Goal: Information Seeking & Learning: Check status

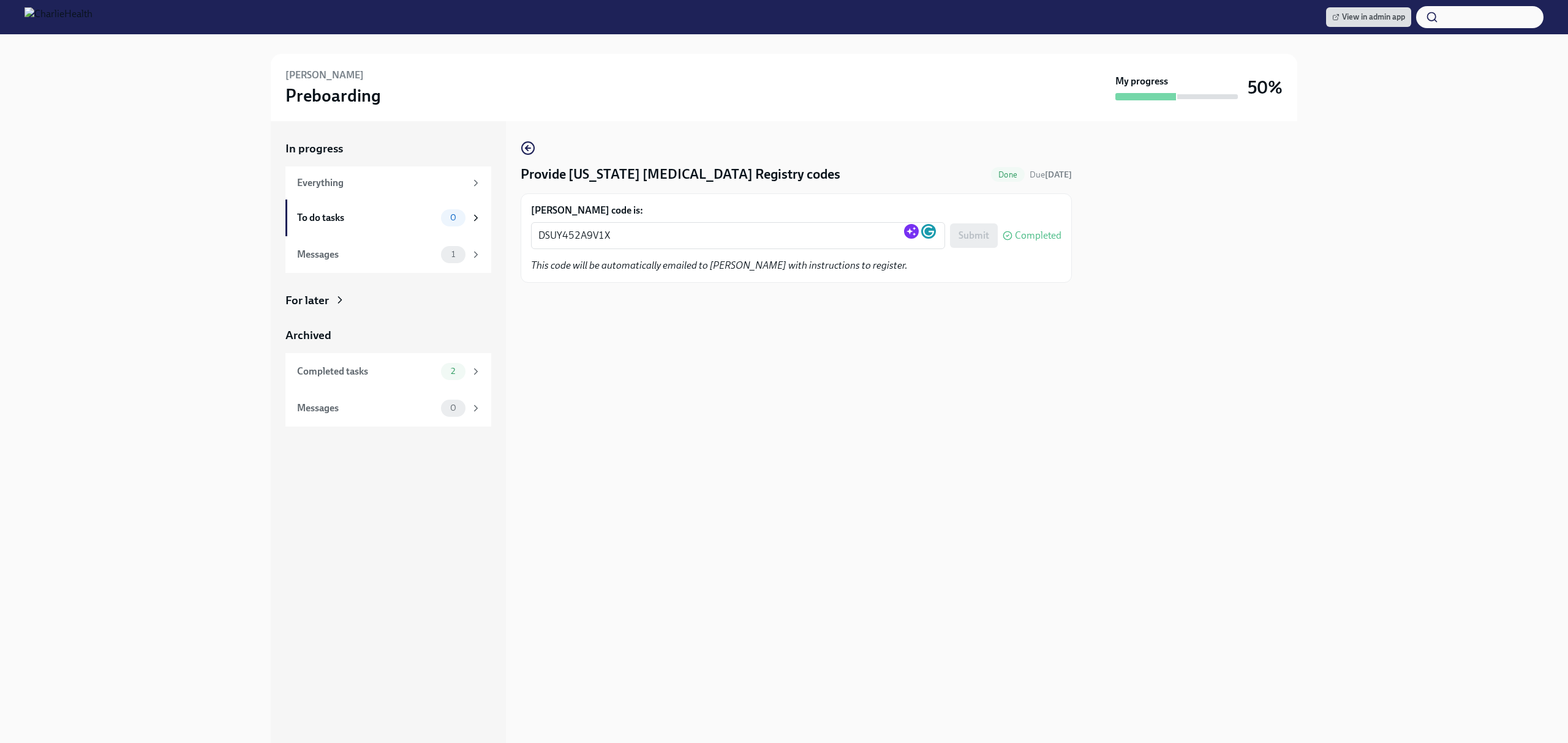
click at [834, 550] on div "Provide [US_STATE] [MEDICAL_DATA] Registry codes Done Due [DATE] [PERSON_NAME] …" at bounding box center [796, 432] width 552 height 622
click at [832, 491] on div "Provide [US_STATE] [MEDICAL_DATA] Registry codes Done Due [DATE] [PERSON_NAME] …" at bounding box center [796, 432] width 552 height 622
click at [800, 450] on div "Provide [US_STATE] [MEDICAL_DATA] Registry codes Done Due [DATE] [PERSON_NAME] …" at bounding box center [796, 432] width 552 height 622
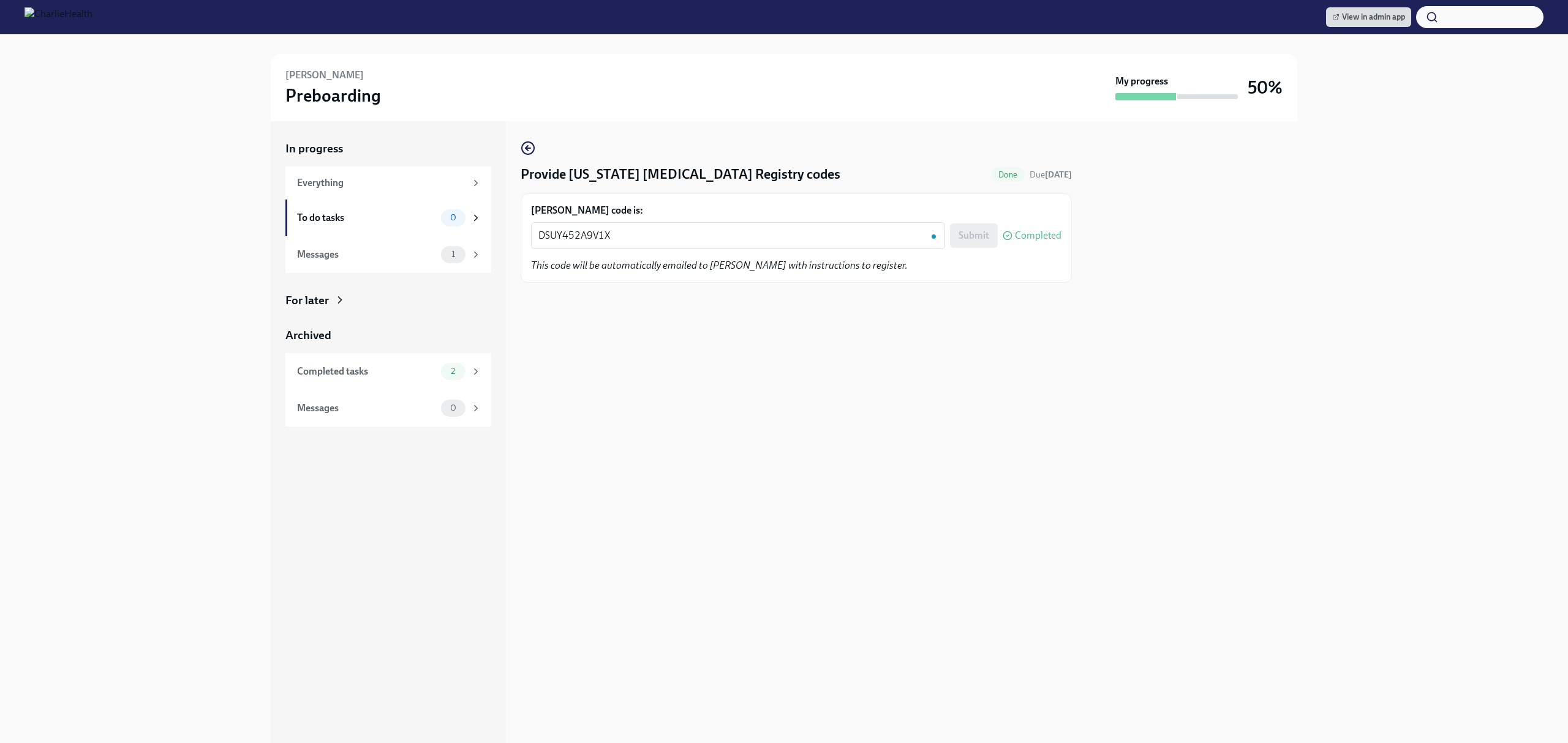
click at [800, 450] on div "Provide [US_STATE] [MEDICAL_DATA] Registry codes Done Due [DATE] [PERSON_NAME] …" at bounding box center [796, 432] width 552 height 622
click at [792, 425] on div "Provide [US_STATE] [MEDICAL_DATA] Registry codes Done Due [DATE] [PERSON_NAME] …" at bounding box center [796, 432] width 552 height 622
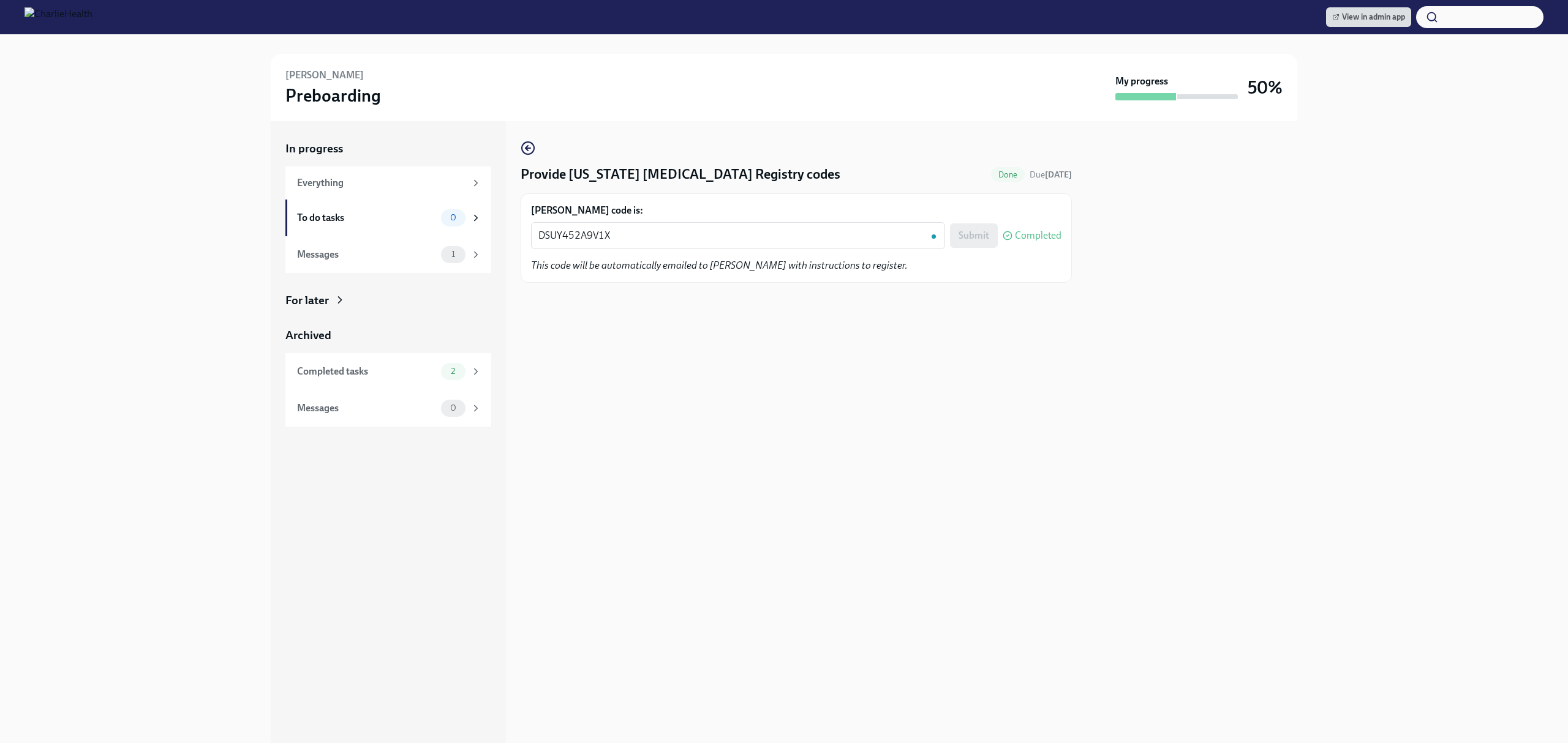
click at [777, 415] on div "Provide [US_STATE] [MEDICAL_DATA] Registry codes Done Due [DATE] [PERSON_NAME] …" at bounding box center [796, 432] width 552 height 622
drag, startPoint x: 145, startPoint y: 481, endPoint x: 221, endPoint y: 486, distance: 76.2
click at [145, 481] on div "In progress Everything To do tasks 0 Messages 1 For later Archived Completed ta…" at bounding box center [784, 432] width 1528 height 622
click at [444, 542] on div "In progress Everything To do tasks 0 Messages 1 For later Archived Completed ta…" at bounding box center [388, 432] width 235 height 622
click at [326, 559] on div "In progress Everything To do tasks 0 Messages 1 For later Archived Completed ta…" at bounding box center [388, 432] width 235 height 622
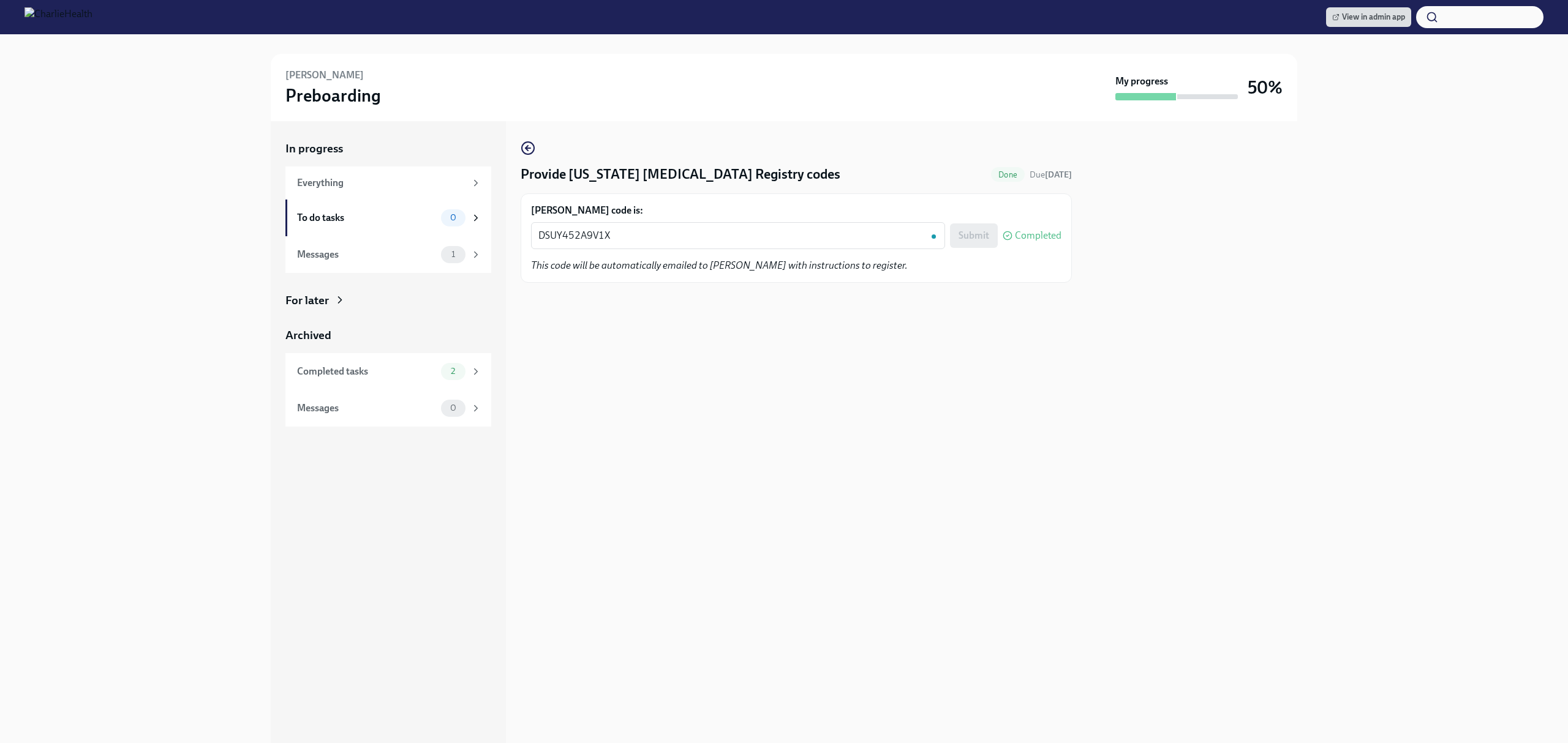
click at [626, 562] on div "Provide [US_STATE] [MEDICAL_DATA] Registry codes Done Due [DATE] [PERSON_NAME] …" at bounding box center [796, 432] width 552 height 622
click at [753, 351] on div "Provide [US_STATE] [MEDICAL_DATA] Registry codes Done Due [DATE] [PERSON_NAME] …" at bounding box center [796, 432] width 552 height 622
click at [779, 376] on div "Provide [US_STATE] [MEDICAL_DATA] Registry codes Done Due [DATE] [PERSON_NAME] …" at bounding box center [796, 432] width 552 height 622
drag, startPoint x: 804, startPoint y: 384, endPoint x: 777, endPoint y: 405, distance: 34.2
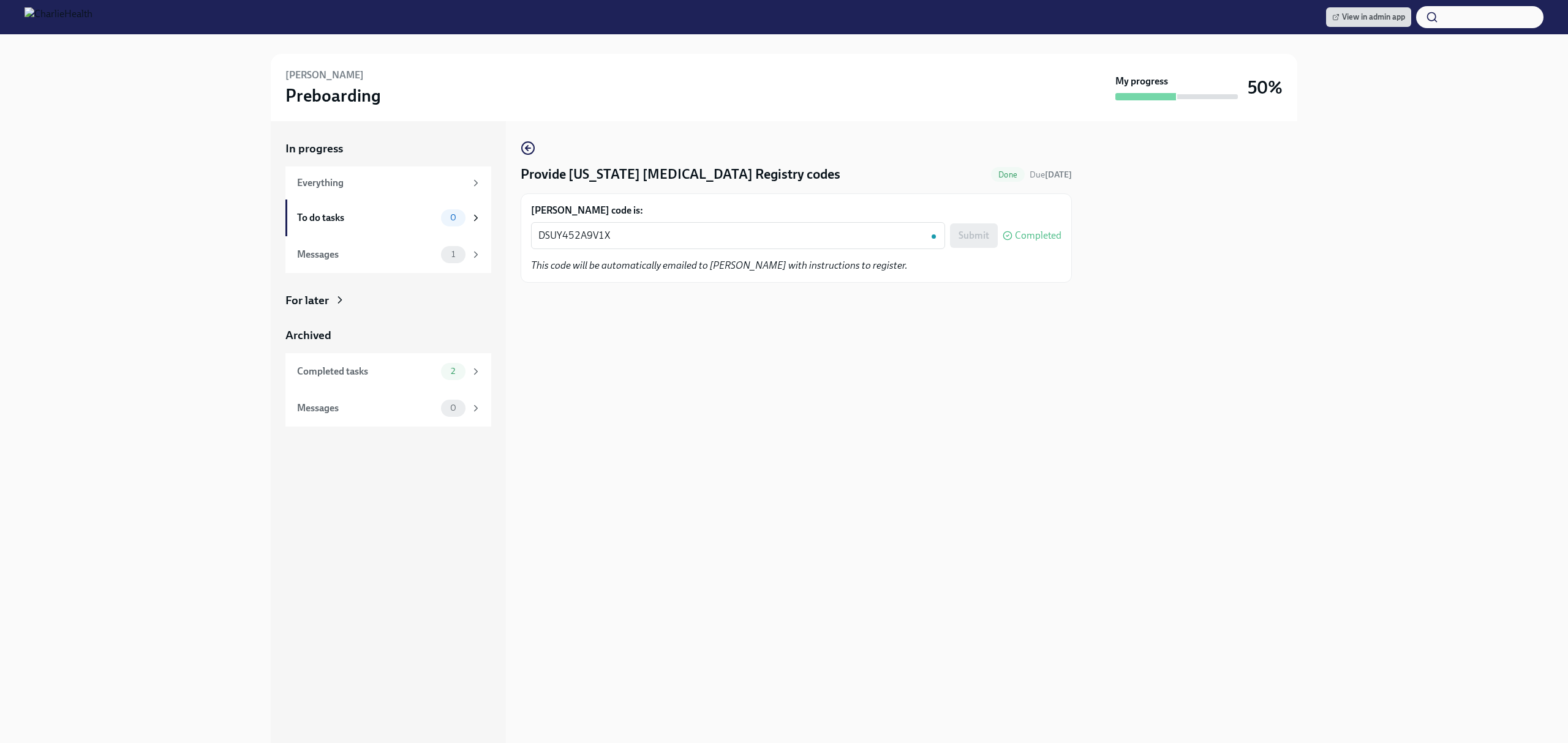
click at [801, 384] on div "Provide [US_STATE] [MEDICAL_DATA] Registry codes Done Due [DATE] [PERSON_NAME] …" at bounding box center [796, 432] width 552 height 622
click at [777, 393] on div "Provide [US_STATE] [MEDICAL_DATA] Registry codes Done Due [DATE] [PERSON_NAME] …" at bounding box center [796, 432] width 552 height 622
click at [814, 403] on div "Provide [US_STATE] [MEDICAL_DATA] Registry codes Done Due [DATE] [PERSON_NAME] …" at bounding box center [796, 432] width 552 height 622
click at [801, 398] on div "Provide [US_STATE] [MEDICAL_DATA] Registry codes Done Due [DATE] [PERSON_NAME] …" at bounding box center [796, 432] width 552 height 622
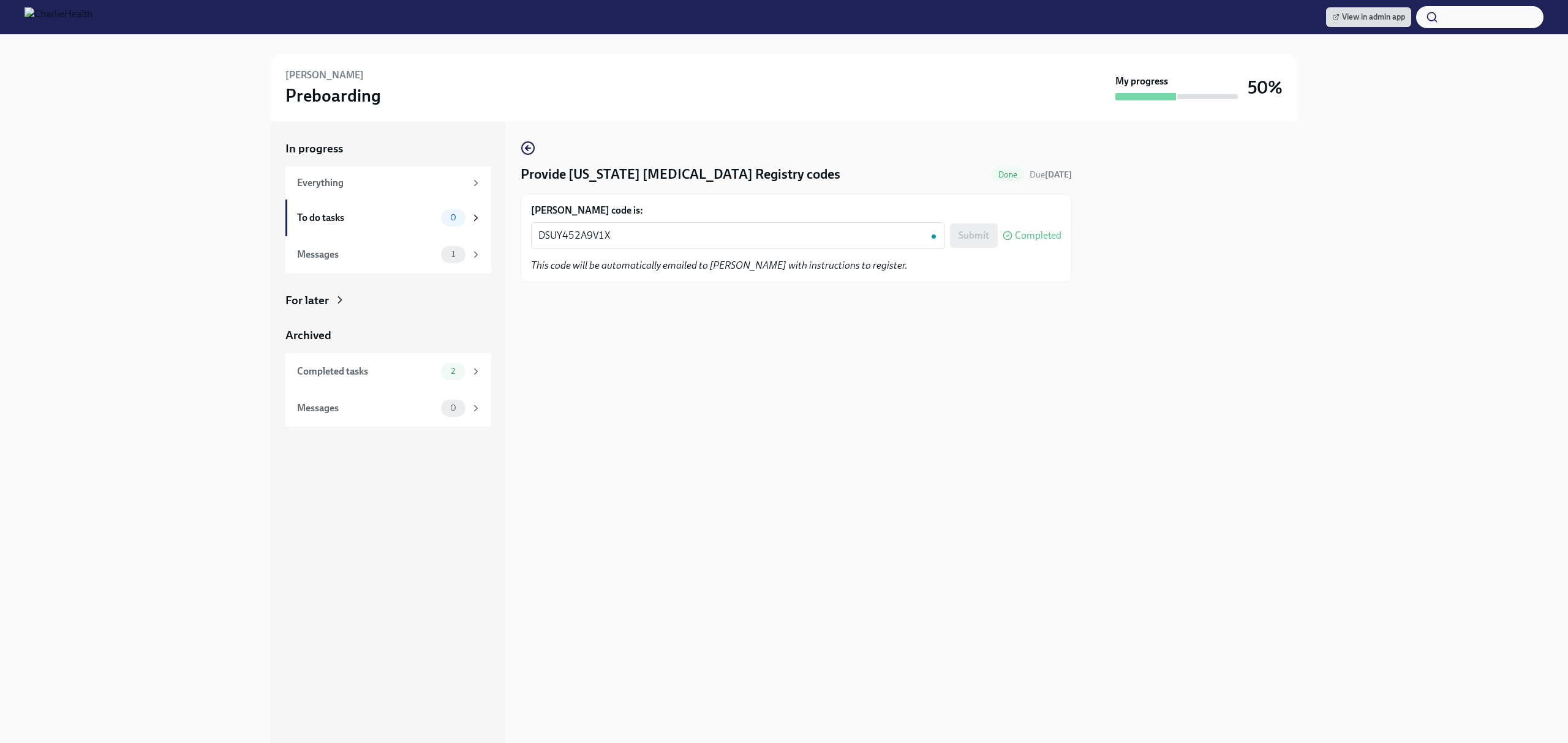
click at [801, 398] on div "Provide [US_STATE] [MEDICAL_DATA] Registry codes Done Due [DATE] [PERSON_NAME] …" at bounding box center [796, 432] width 552 height 622
click at [85, 441] on div "In progress Everything To do tasks 0 Messages 1 For later Archived Completed ta…" at bounding box center [784, 432] width 1528 height 622
click at [789, 450] on div "Provide [US_STATE] [MEDICAL_DATA] Registry codes Done Due [DATE] [PERSON_NAME] …" at bounding box center [796, 432] width 552 height 622
drag, startPoint x: 49, startPoint y: 518, endPoint x: 267, endPoint y: 495, distance: 219.2
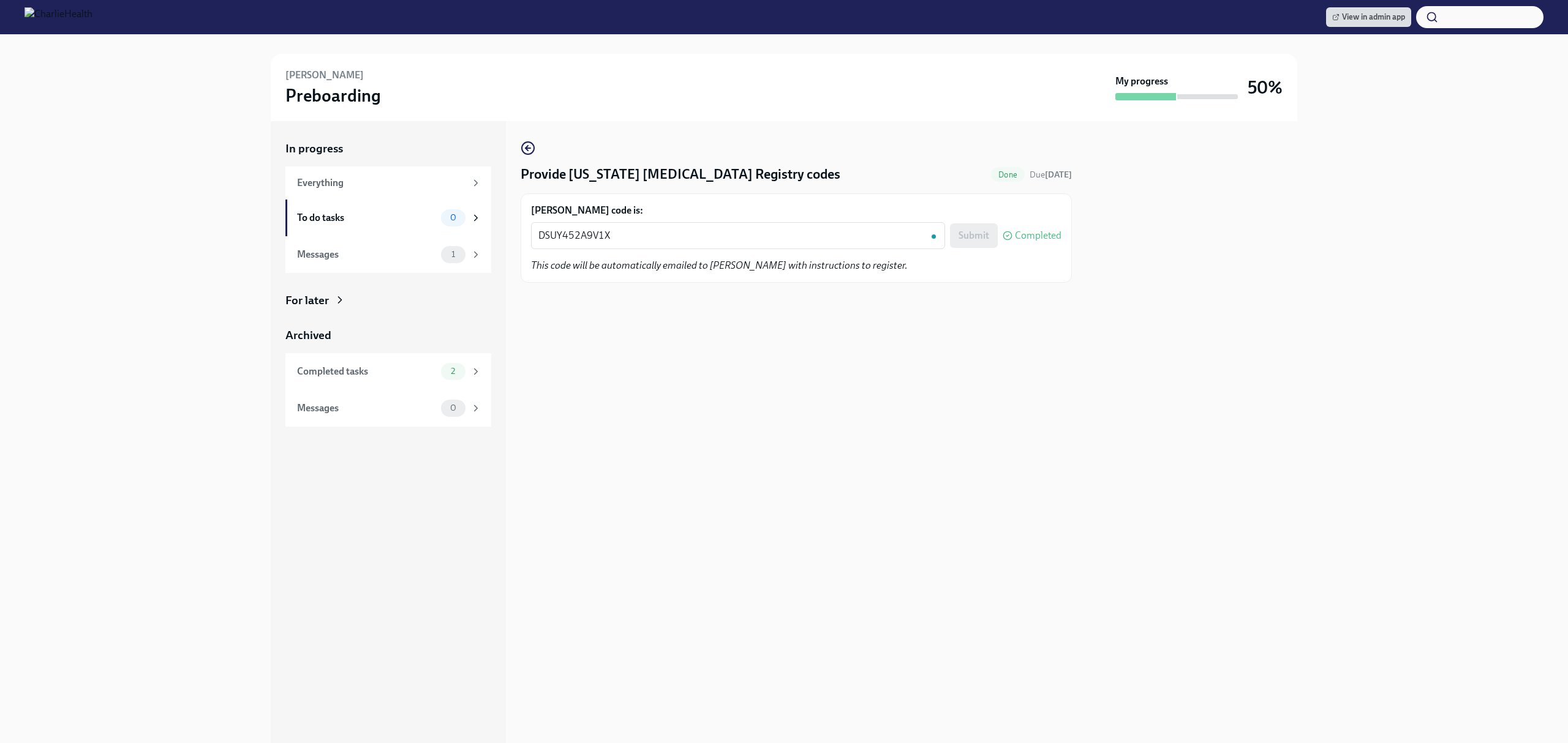
click at [49, 518] on div "In progress Everything To do tasks 0 Messages 1 For later Archived Completed ta…" at bounding box center [784, 432] width 1528 height 622
click at [801, 551] on div "Provide [US_STATE] [MEDICAL_DATA] Registry codes Done Due [DATE] [PERSON_NAME] …" at bounding box center [796, 432] width 552 height 622
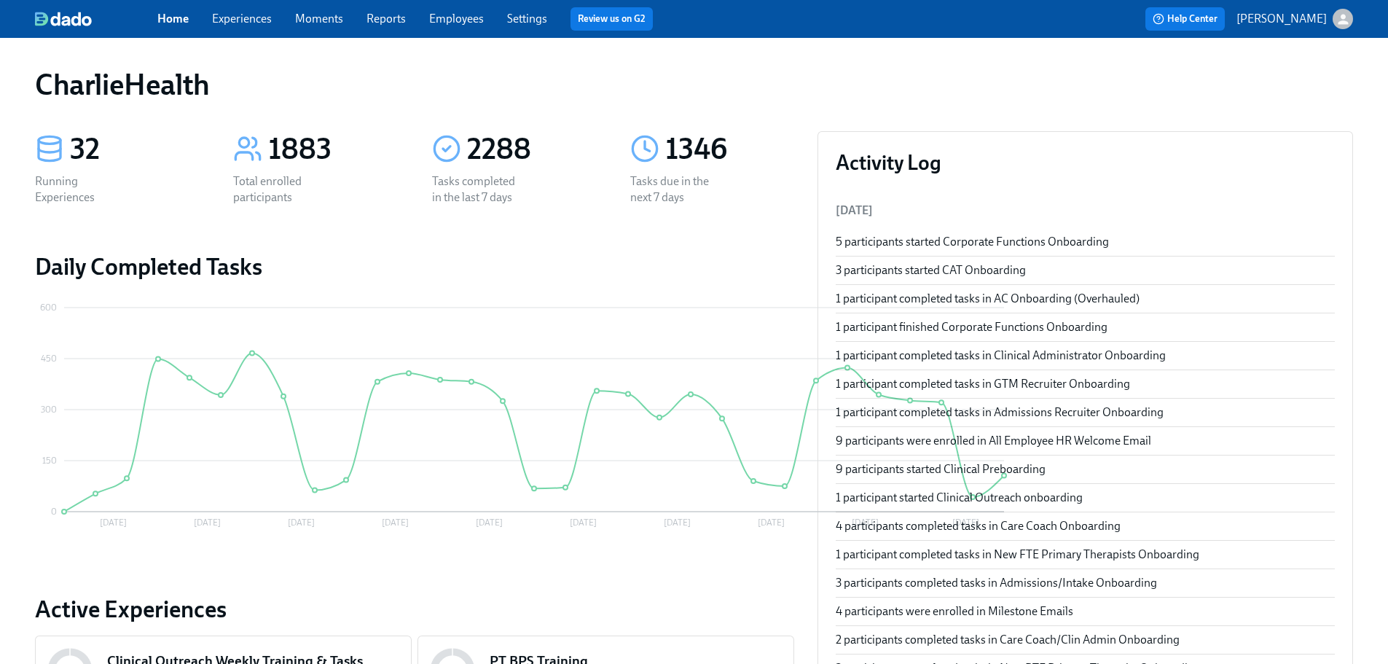
click at [653, 79] on div "CharlieHealth" at bounding box center [694, 84] width 1318 height 35
click at [650, 75] on div "CharlieHealth" at bounding box center [694, 84] width 1318 height 35
click at [452, 17] on link "Employees" at bounding box center [456, 19] width 55 height 14
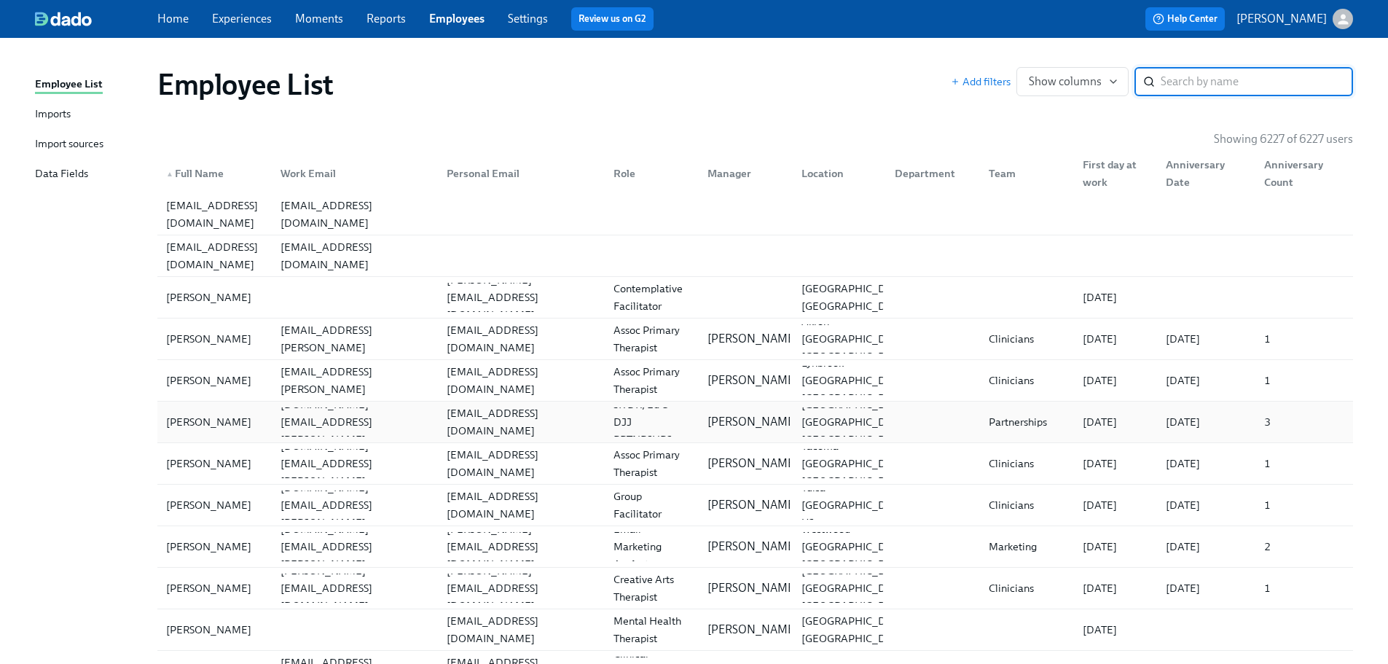
drag, startPoint x: 727, startPoint y: 65, endPoint x: 1000, endPoint y: 438, distance: 462.3
click at [724, 65] on div "Employee List Add filters Show columns ​" at bounding box center [755, 84] width 1219 height 58
click at [1245, 79] on input "search" at bounding box center [1256, 81] width 192 height 29
type input "z"
type input "x"
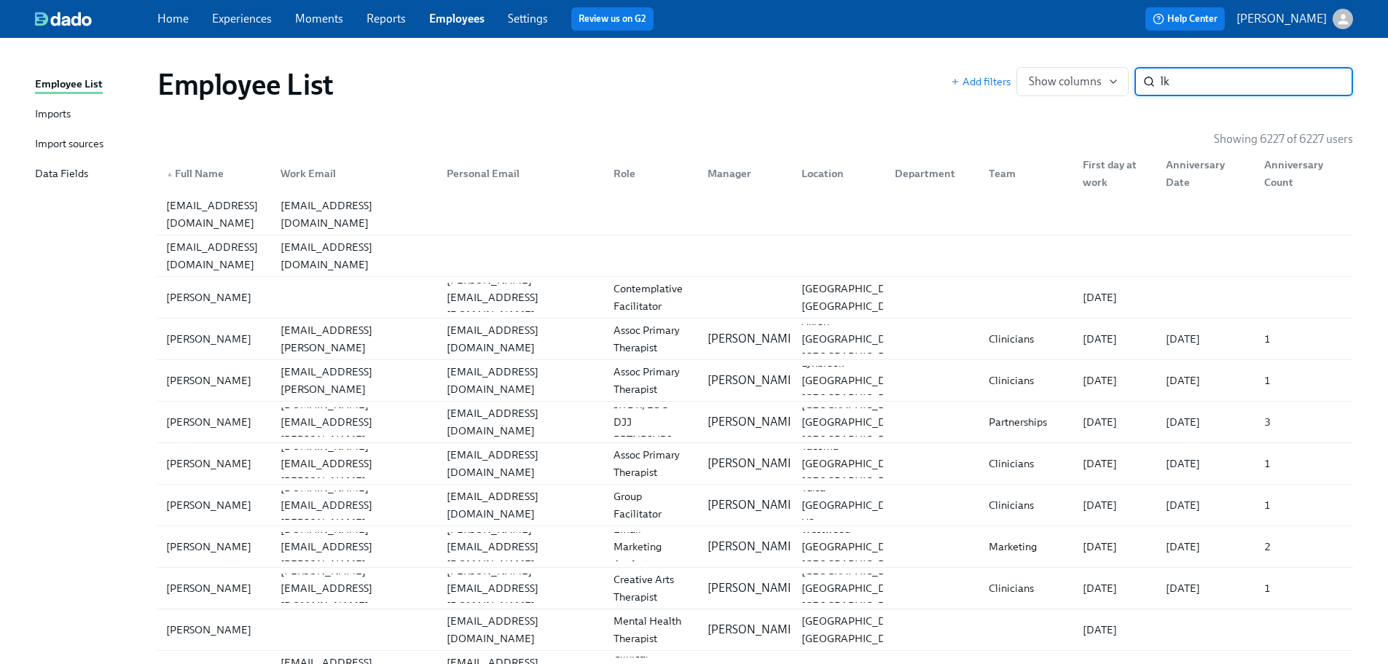
type input "l"
type input "i"
type input "a"
type input "q"
type input "e"
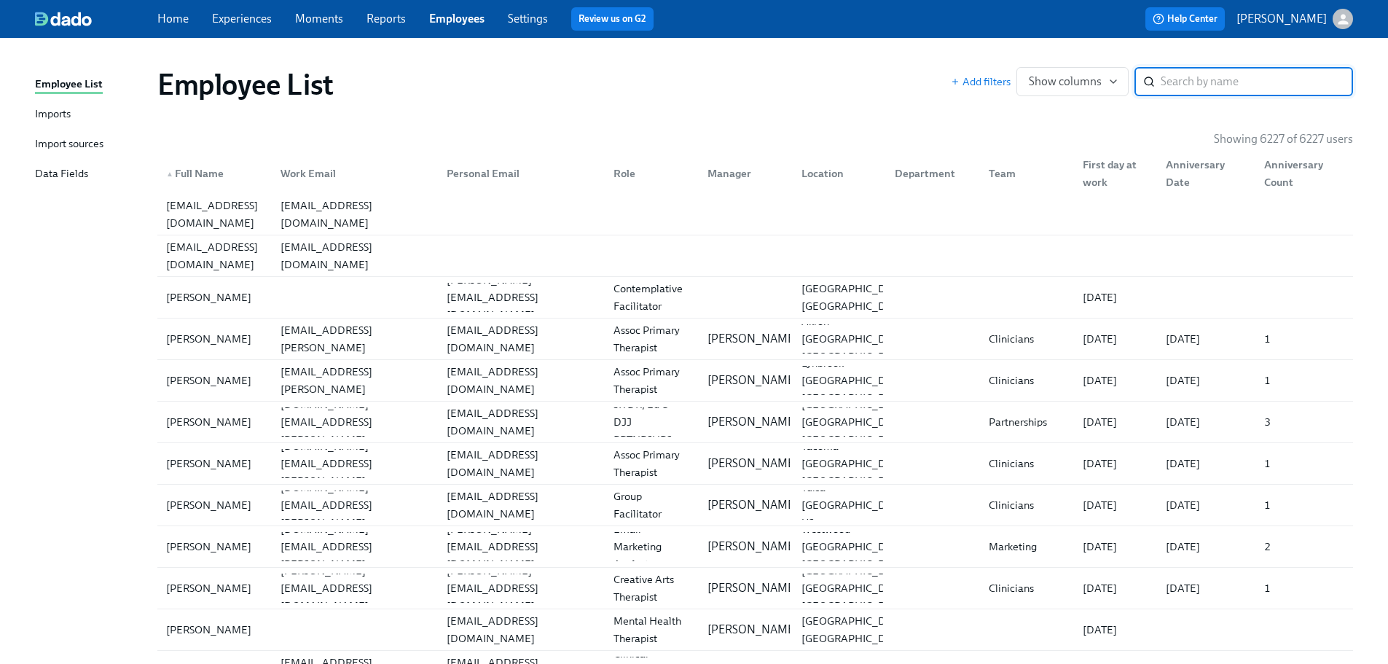
type input "n"
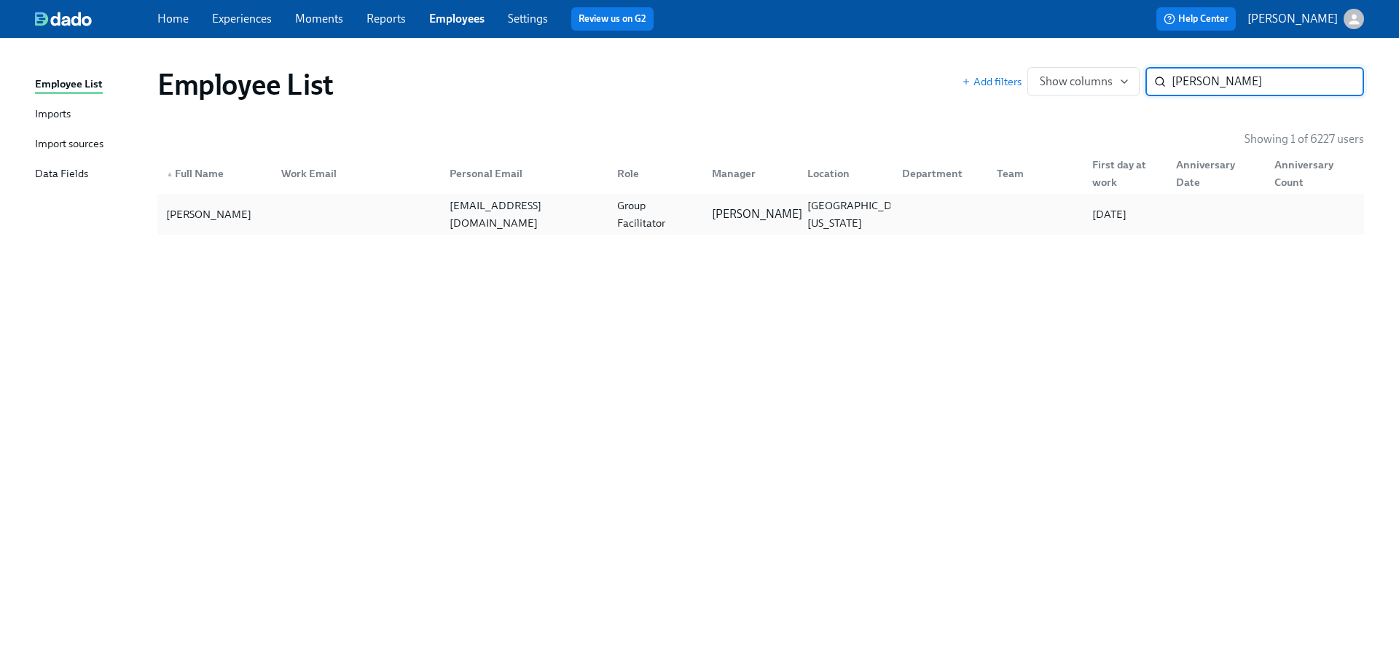
type input "Lauren Sah"
click at [725, 206] on p "Mandee McKelvey" at bounding box center [757, 214] width 90 height 16
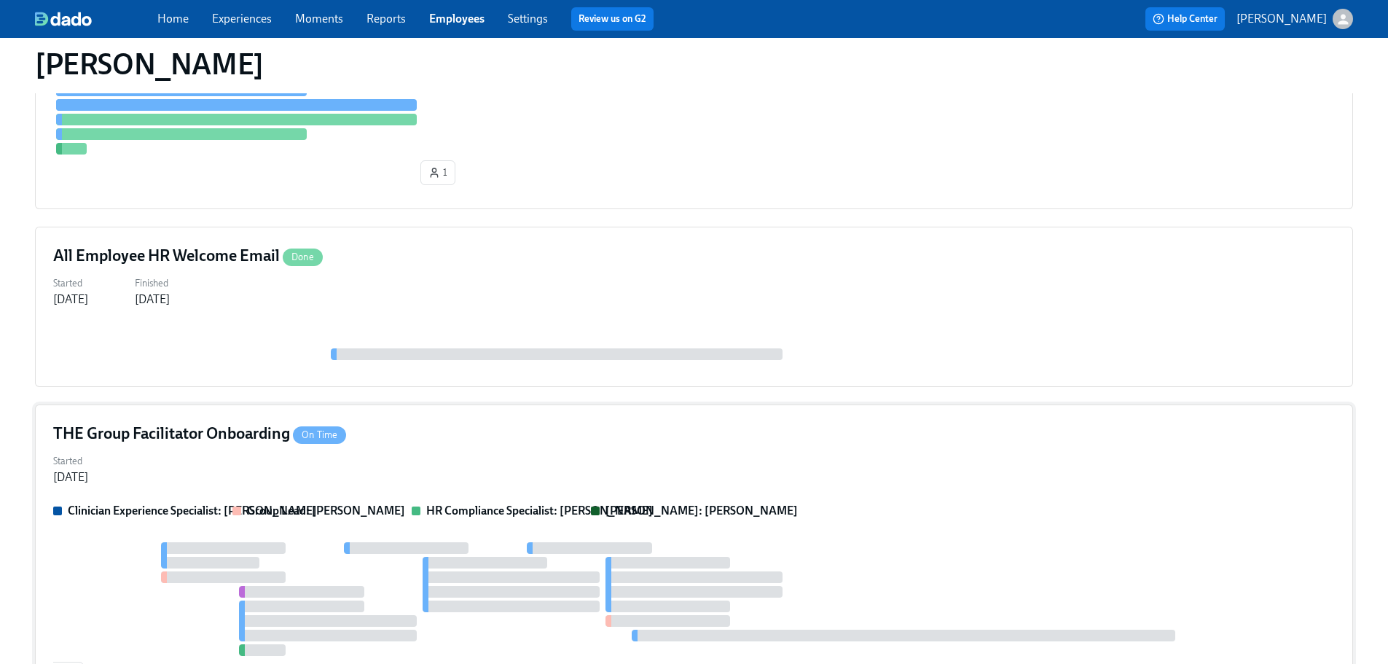
scroll to position [609, 0]
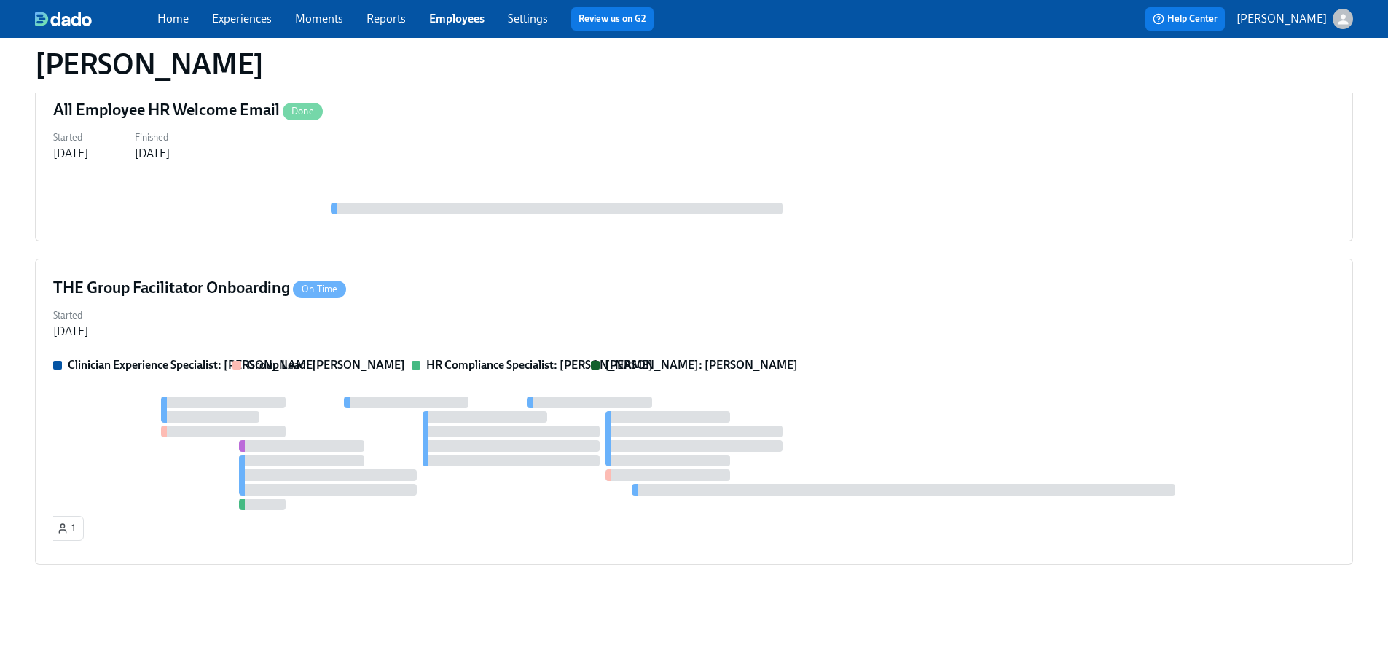
click at [731, 612] on div "Lauren Sahlman Role Group Facilitator Last Day at Work - Personal Email laurens…" at bounding box center [694, 37] width 1318 height 1182
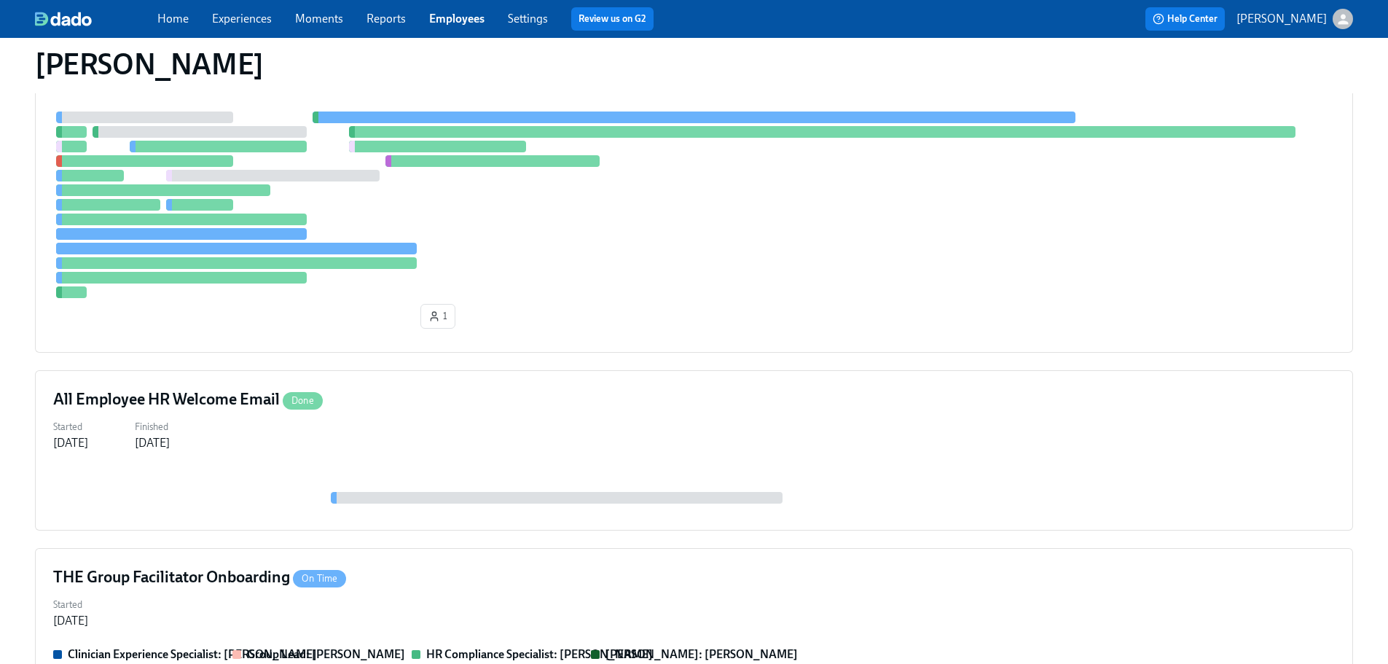
scroll to position [318, 0]
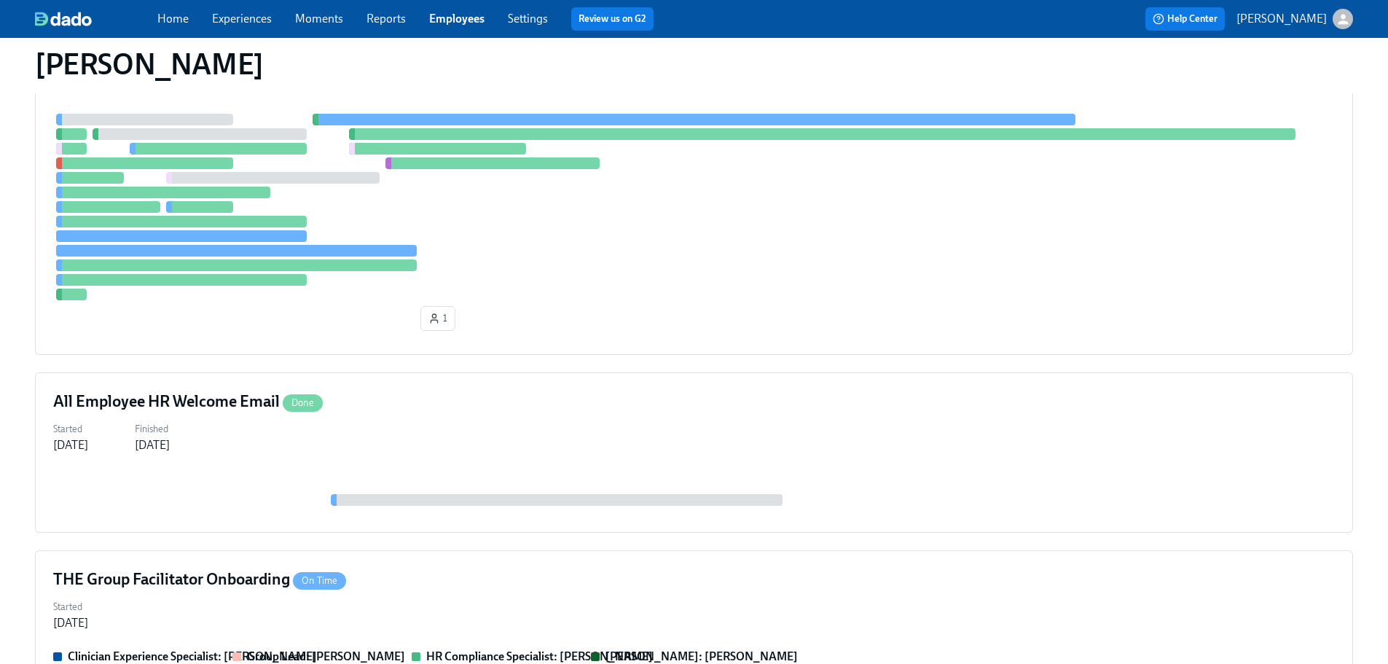
click at [739, 535] on div "Clinical Preboarding On Time Started Aug 08, 2025 Manager: Mandee McKelvey Clin…" at bounding box center [694, 402] width 1318 height 908
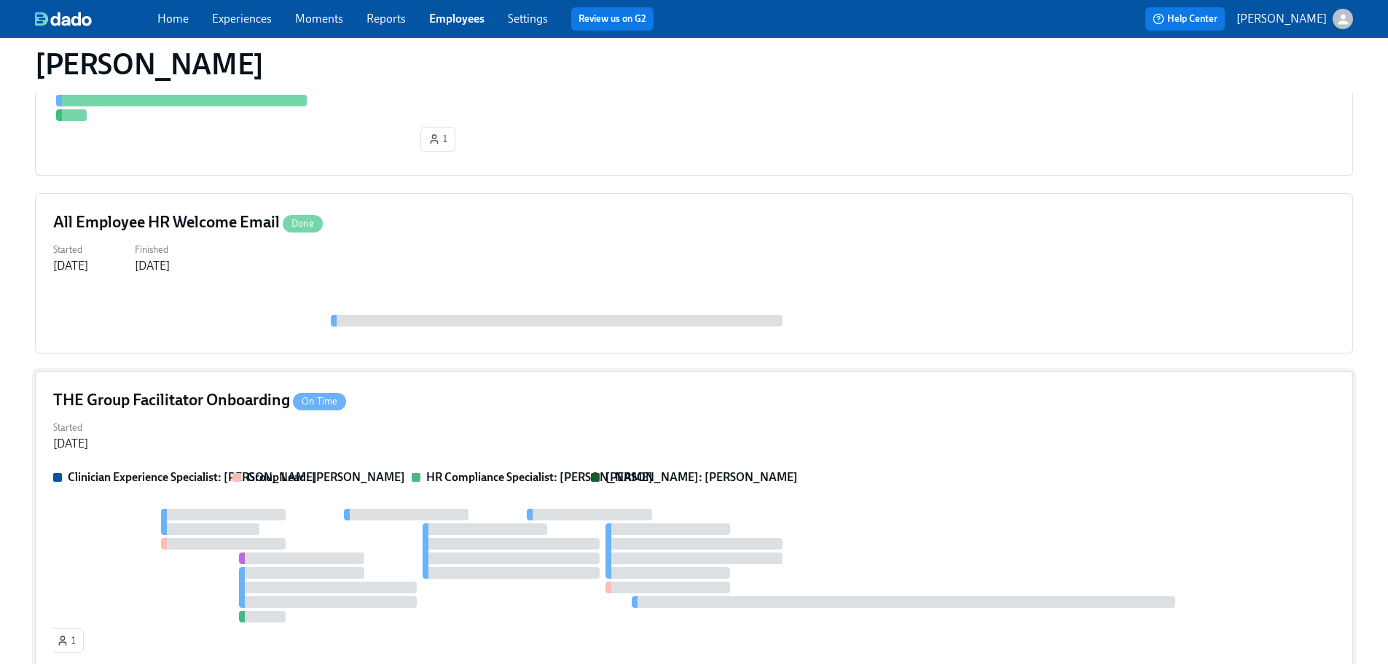
scroll to position [390, 0]
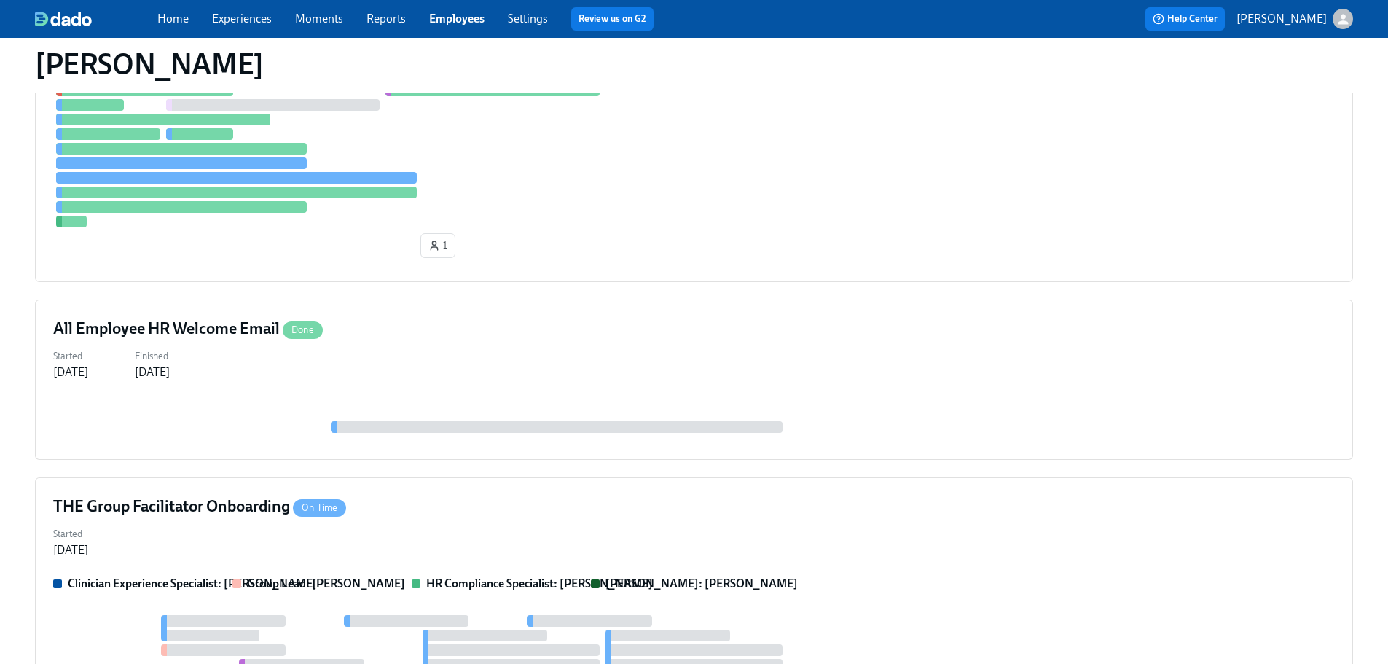
click at [707, 469] on div "Clinical Preboarding On Time Started Aug 08, 2025 Manager: Mandee McKelvey Clin…" at bounding box center [694, 329] width 1318 height 908
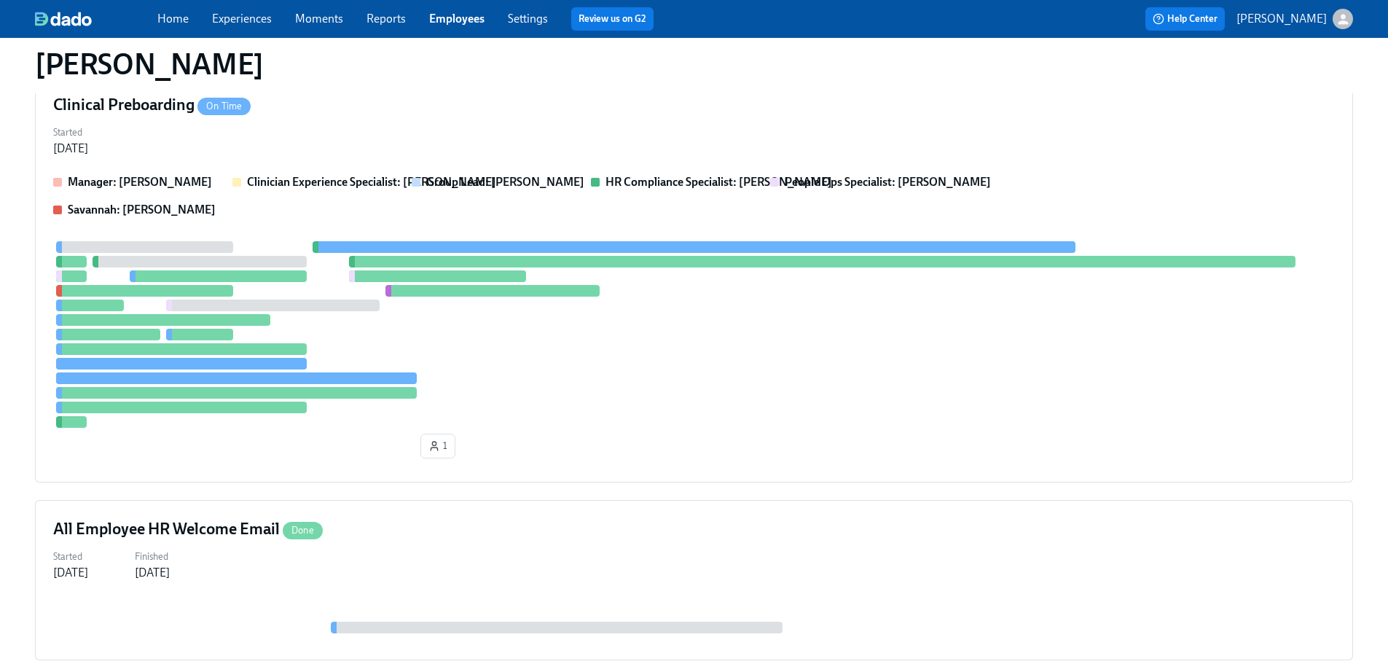
scroll to position [99, 0]
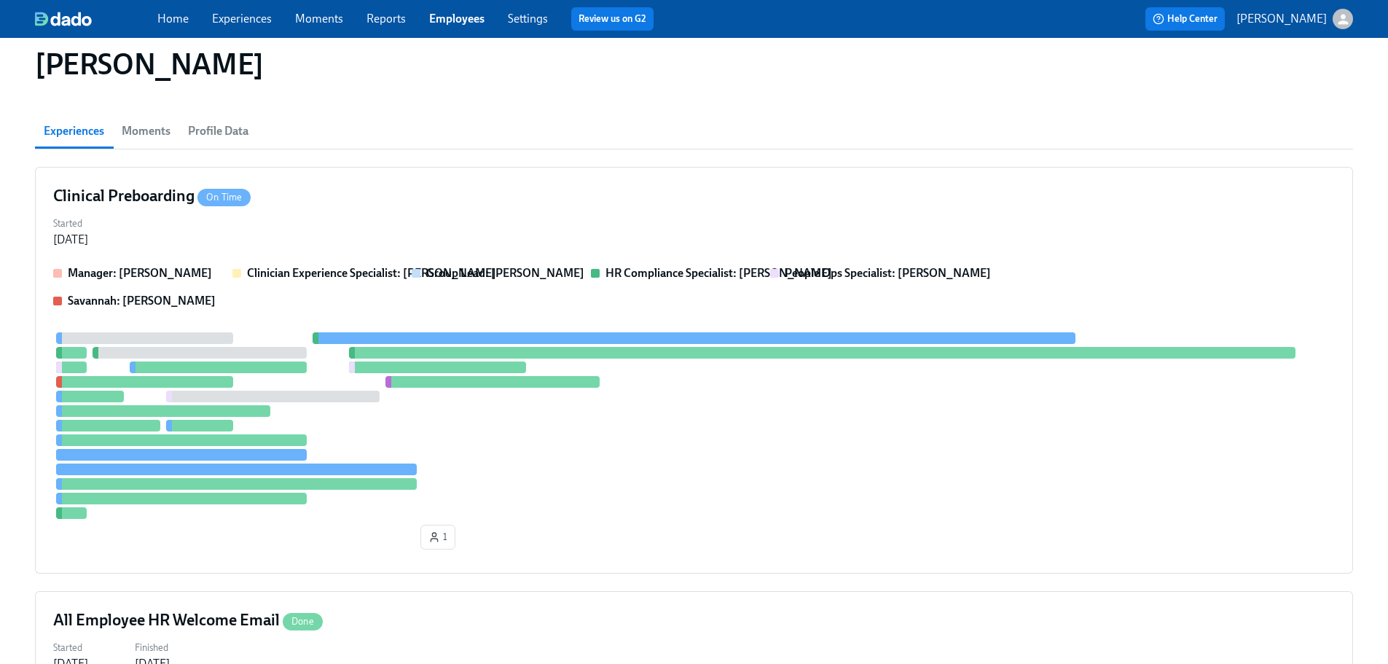
click at [673, 155] on section "Experiences Moments Profile Data Clinical Preboarding On Time Started Aug 08, 2…" at bounding box center [694, 603] width 1318 height 978
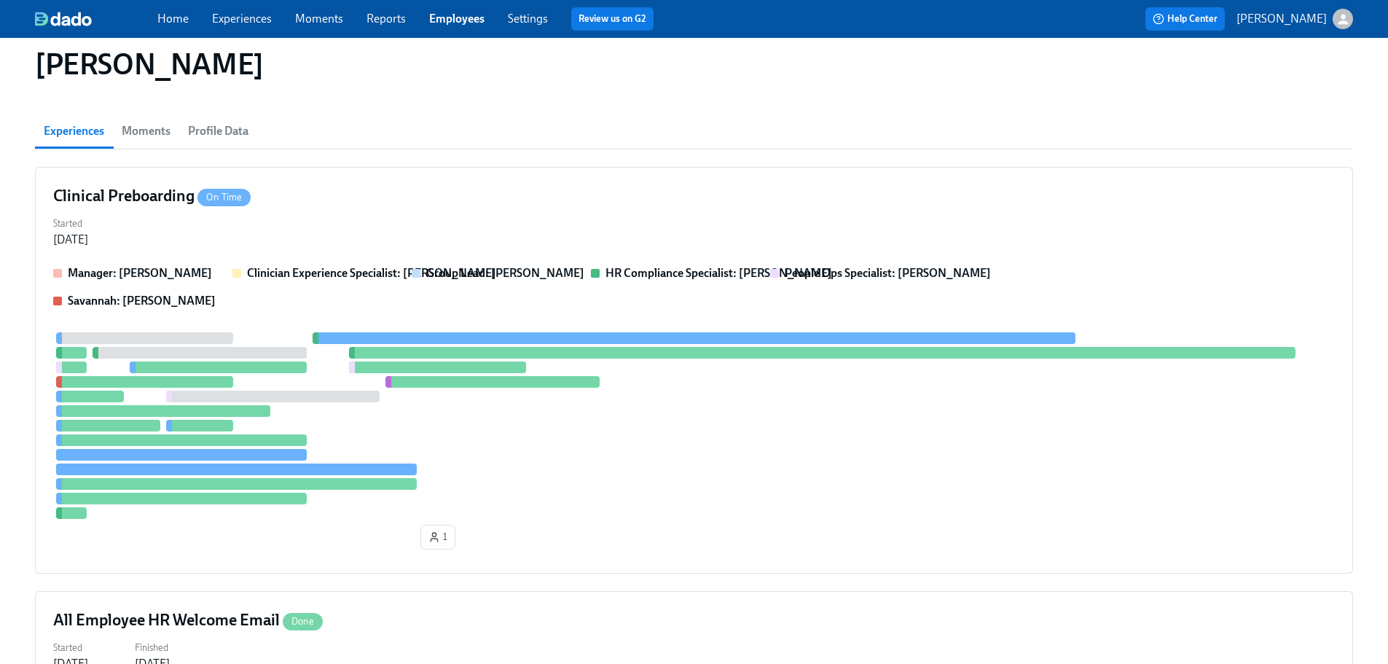
click at [673, 155] on section "Experiences Moments Profile Data Clinical Preboarding On Time Started Aug 08, 2…" at bounding box center [694, 603] width 1318 height 978
click at [710, 155] on section "Experiences Moments Profile Data Clinical Preboarding On Time Started Aug 08, 2…" at bounding box center [694, 603] width 1318 height 978
click at [709, 154] on section "Experiences Moments Profile Data Clinical Preboarding On Time Started Aug 08, 2…" at bounding box center [694, 603] width 1318 height 978
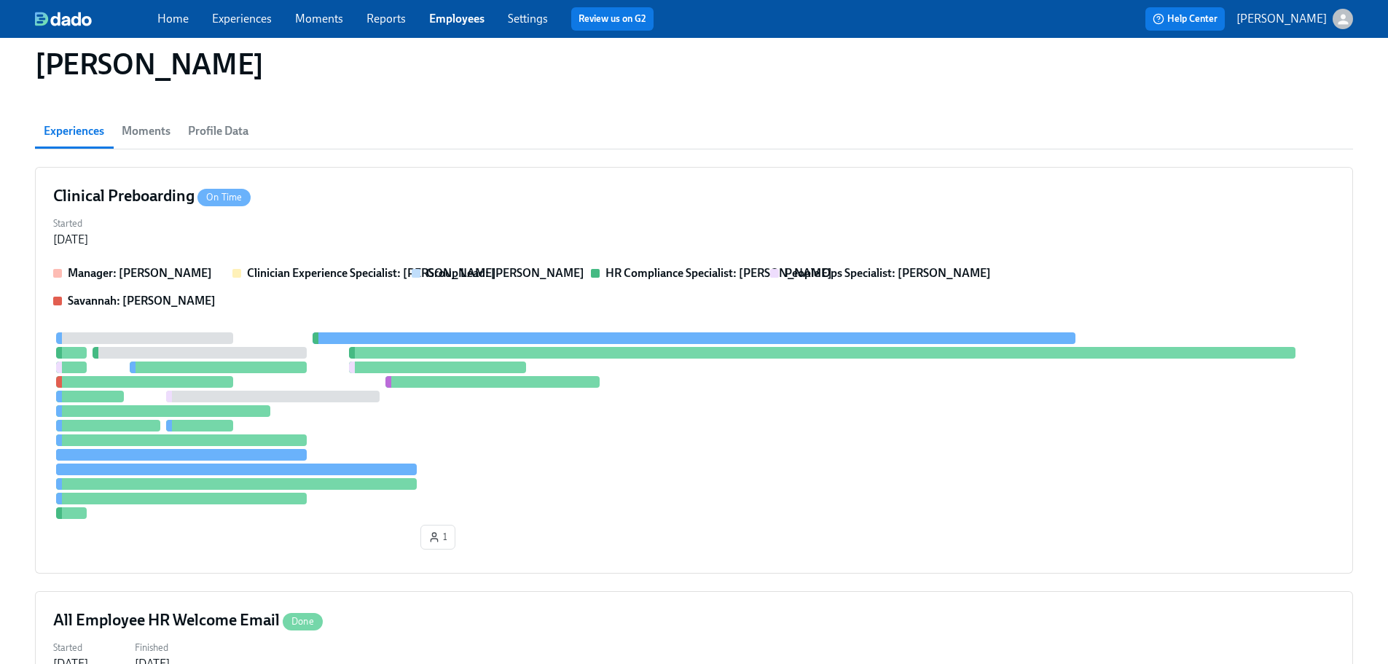
click at [709, 154] on section "Experiences Moments Profile Data Clinical Preboarding On Time Started Aug 08, 2…" at bounding box center [694, 603] width 1318 height 978
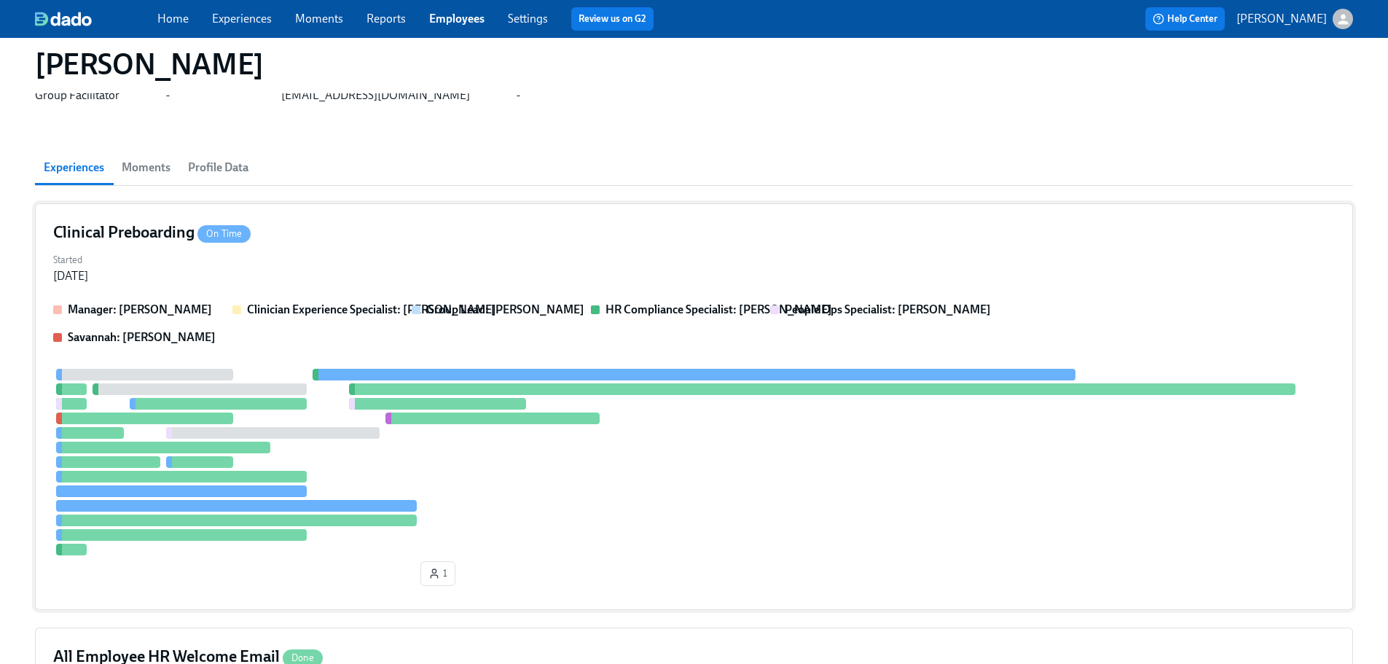
scroll to position [0, 0]
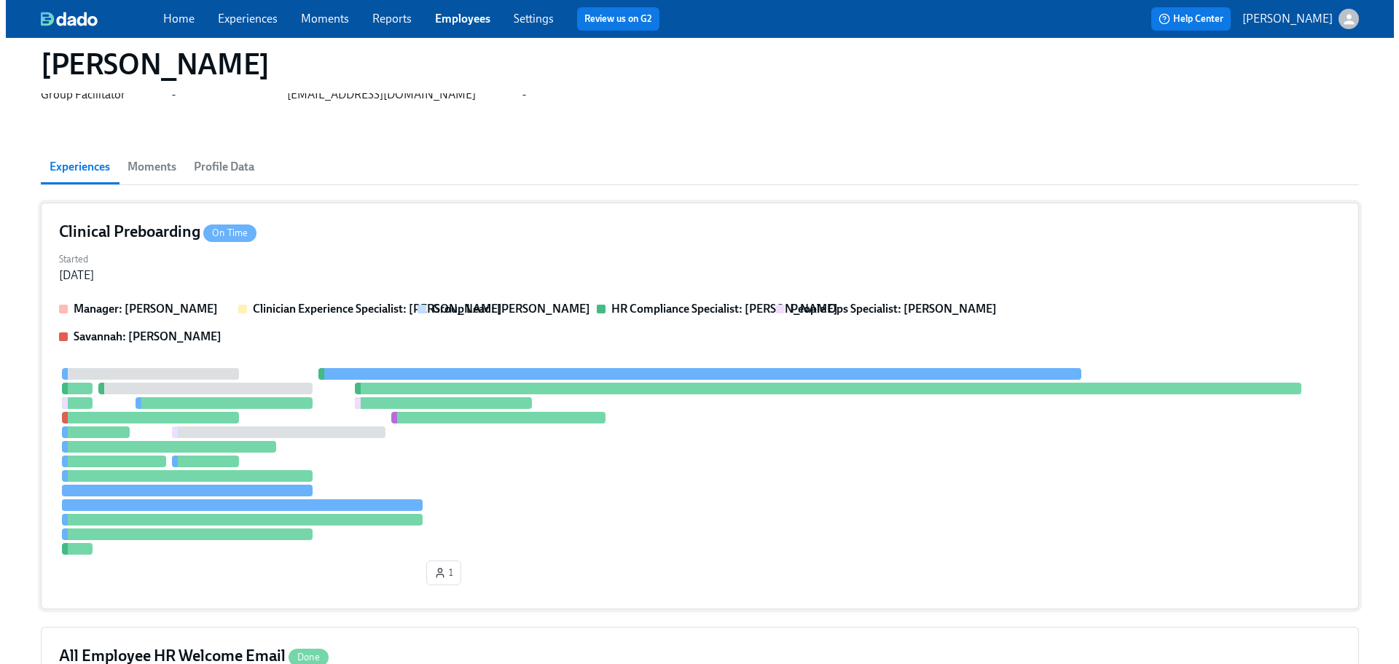
scroll to position [146, 0]
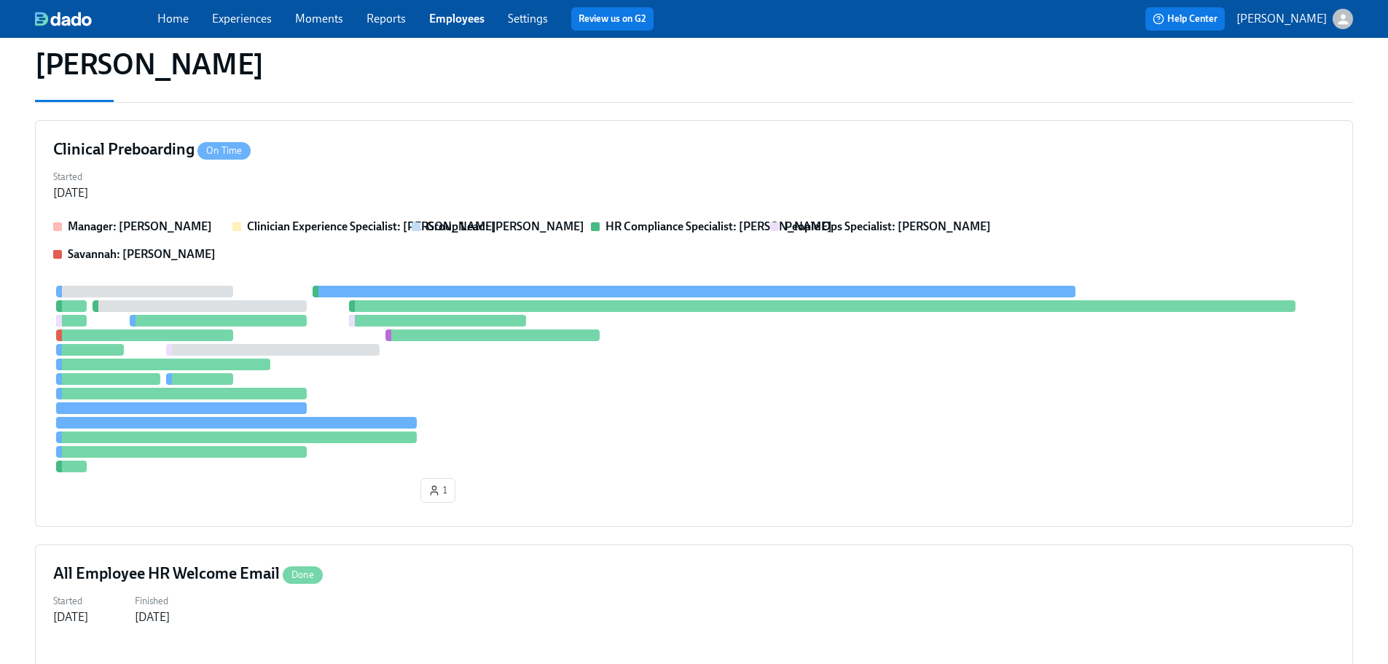
click at [681, 111] on section "Experiences Moments Profile Data Clinical Preboarding On Time Started Aug 08, 2…" at bounding box center [694, 556] width 1318 height 978
click at [692, 111] on section "Experiences Moments Profile Data Clinical Preboarding On Time Started Aug 08, 2…" at bounding box center [694, 556] width 1318 height 978
click at [716, 150] on div "Clinical Preboarding On Time" at bounding box center [693, 149] width 1281 height 22
